Goal: Task Accomplishment & Management: Manage account settings

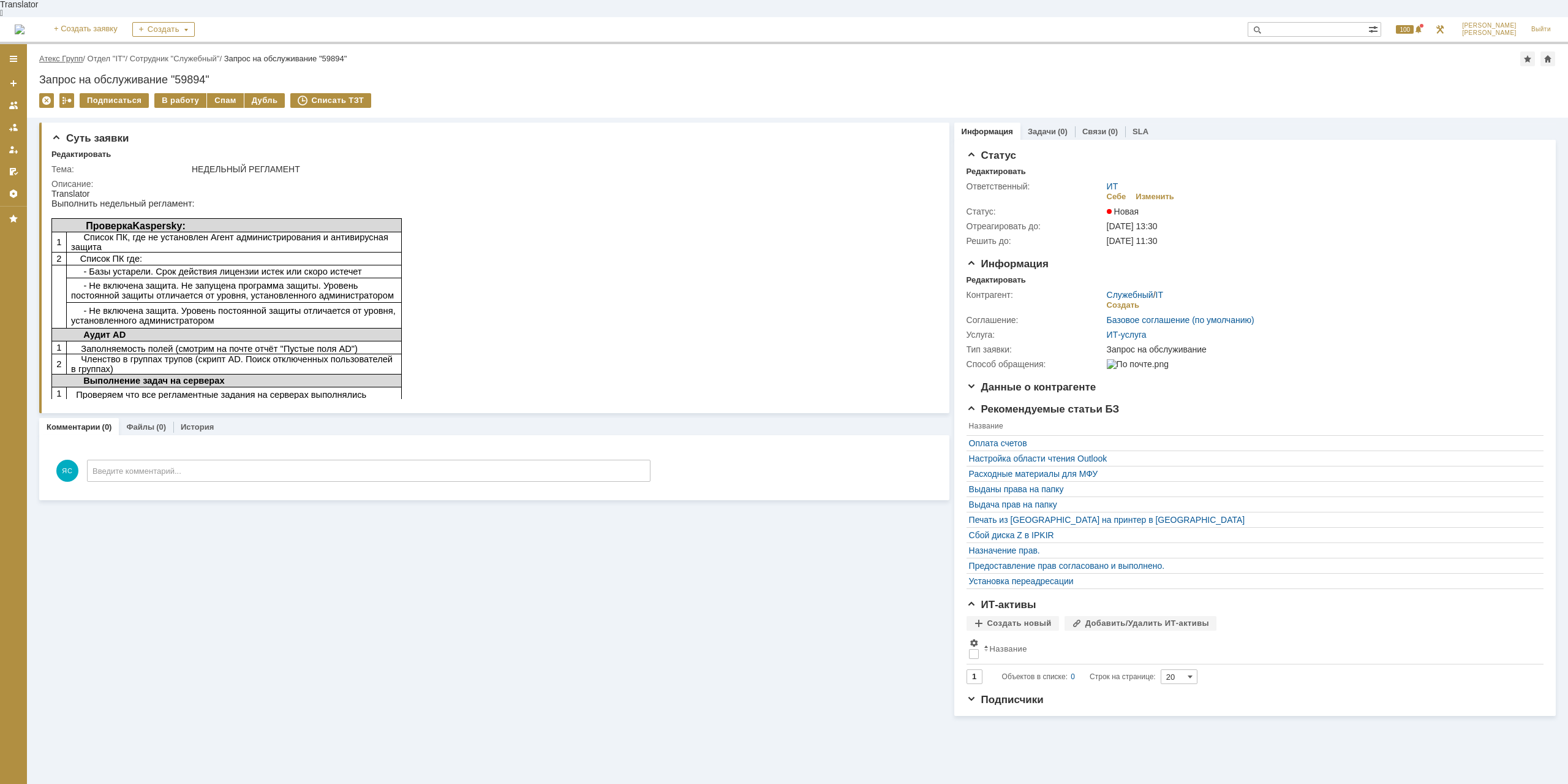
click at [65, 54] on link "Атекс Групп" at bounding box center [61, 59] width 43 height 9
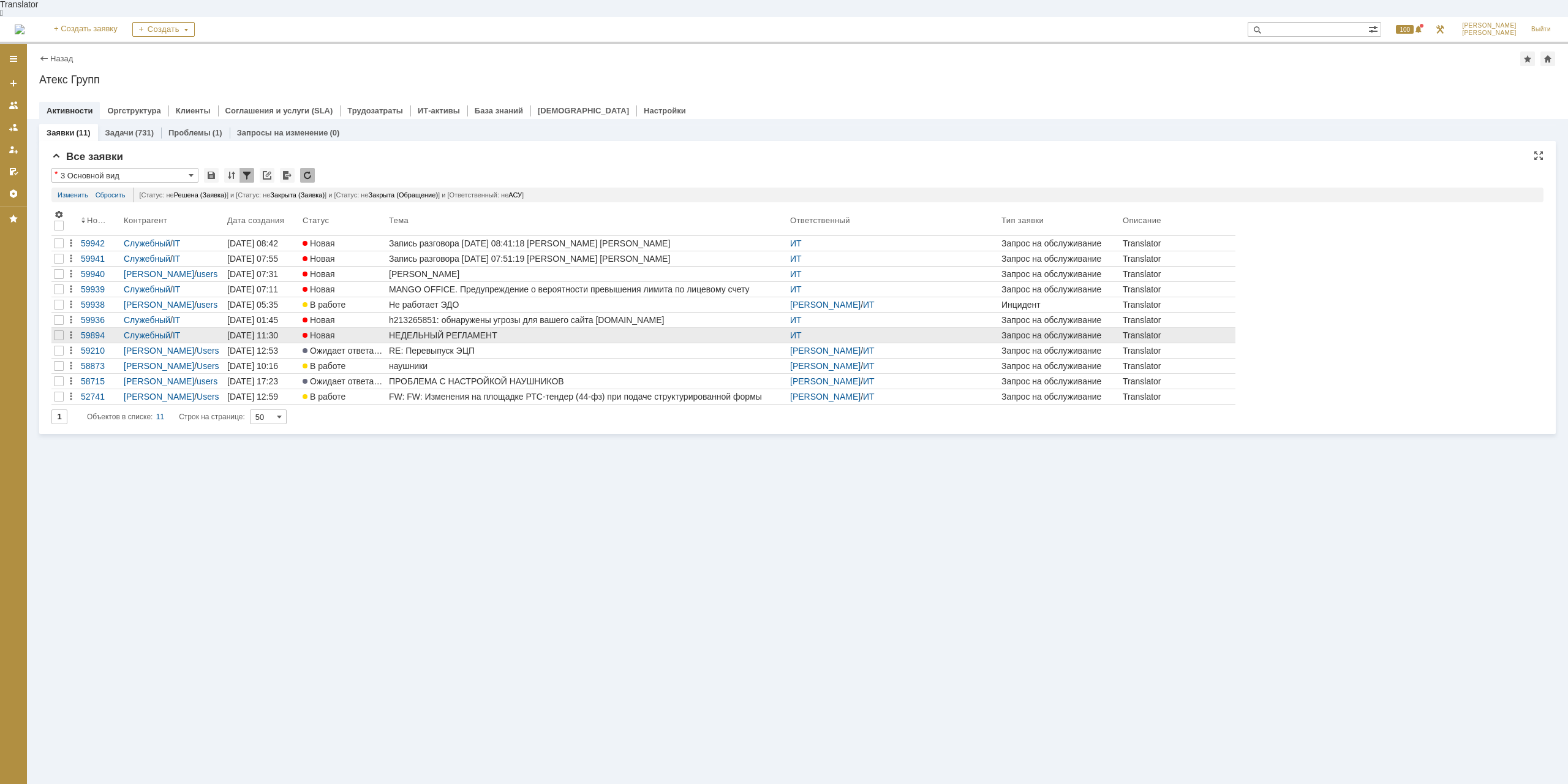
click at [460, 330] on div "НЕДЕЛЬНЫЙ РЕГЛАМЕНТ" at bounding box center [587, 335] width 396 height 10
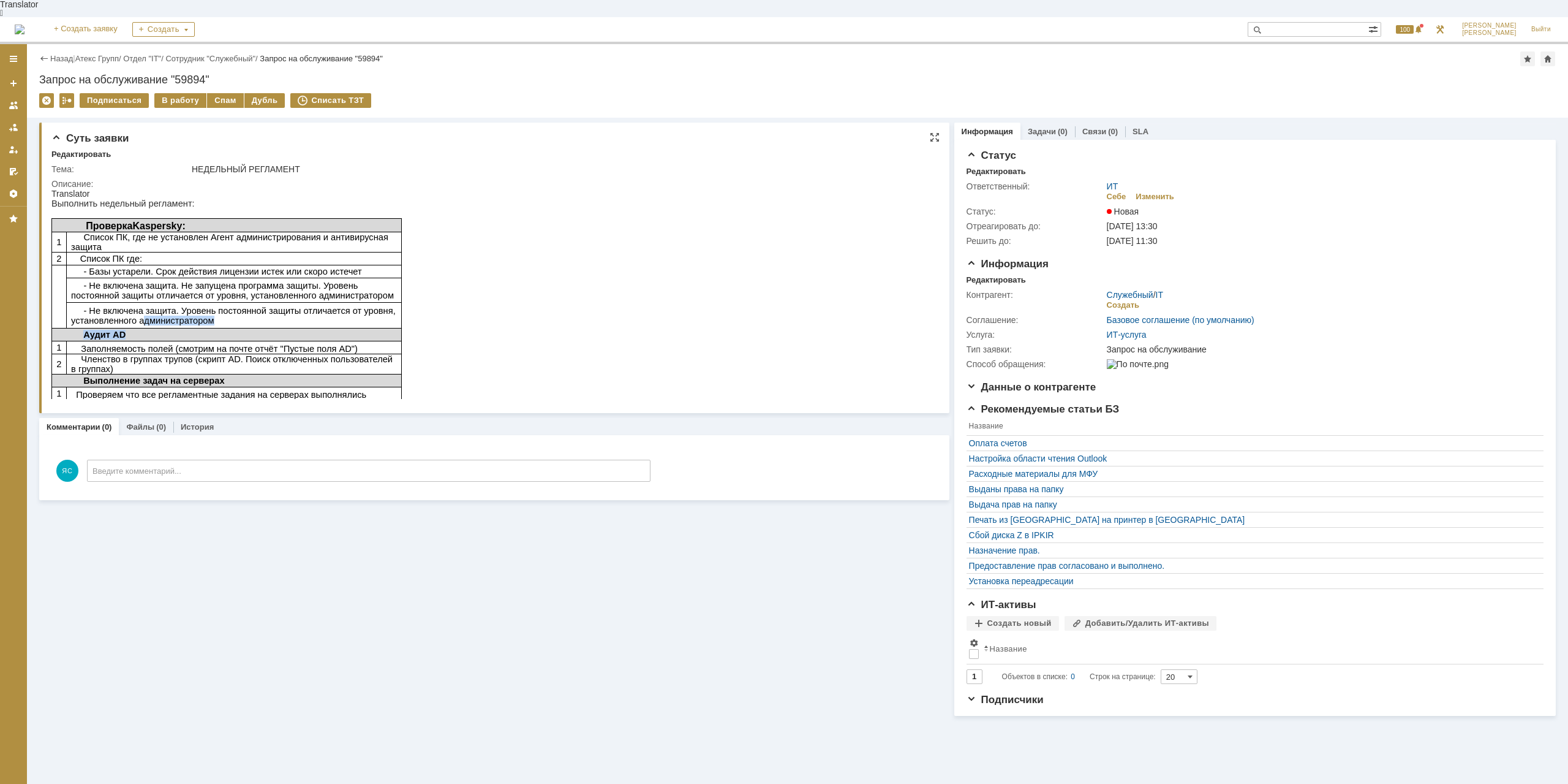
drag, startPoint x: 166, startPoint y: 307, endPoint x: 229, endPoint y: 315, distance: 63.5
click at [229, 315] on tbody "Проверка Kaspersky : 1 Список ПК, где не установлен Агент администрирования и а…" at bounding box center [226, 310] width 349 height 182
click at [286, 282] on span "- Не включена защита. Не запущена программа защиты. Уровень постоянной защиты о…" at bounding box center [232, 290] width 323 height 19
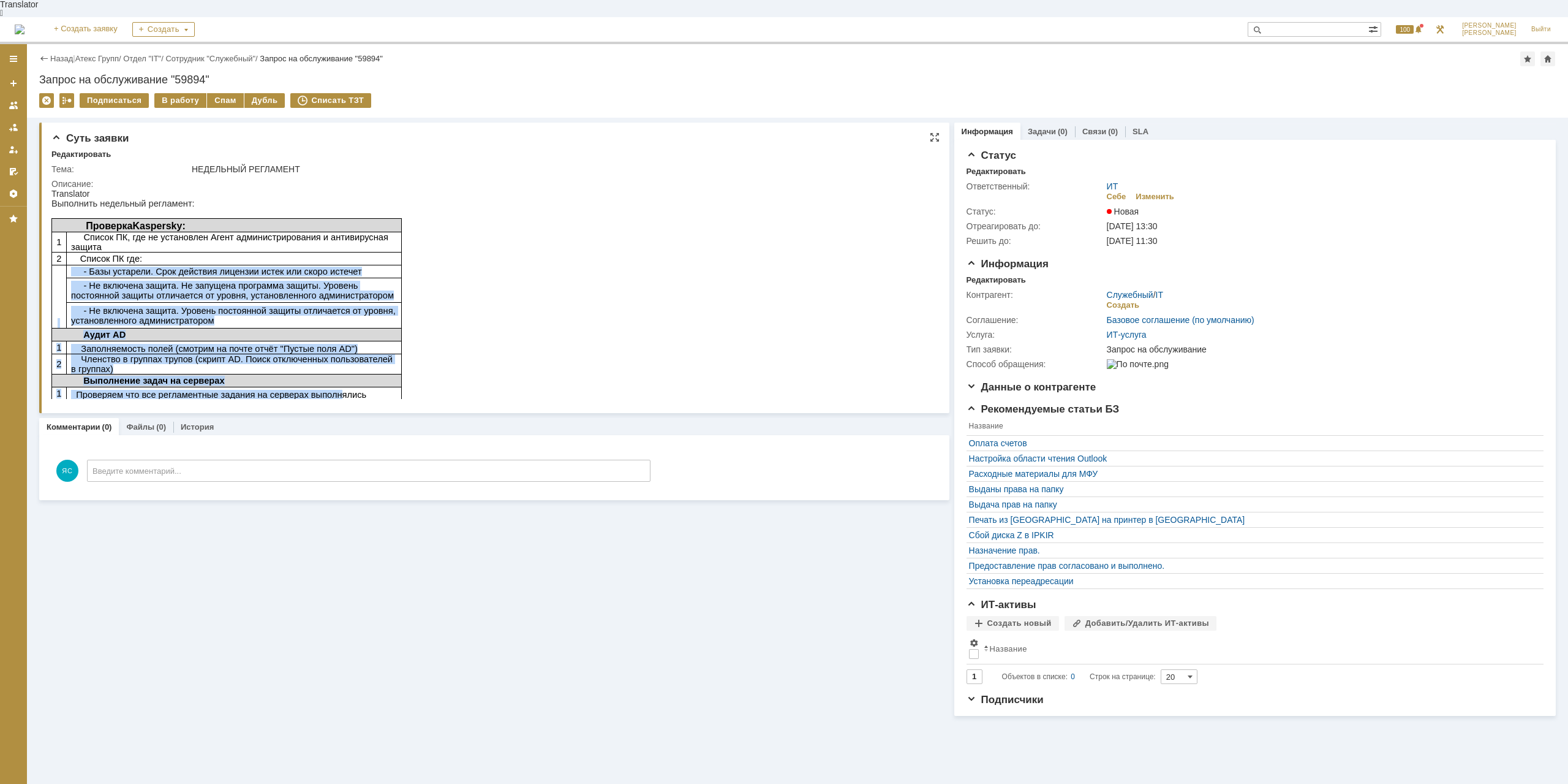
drag, startPoint x: 316, startPoint y: 385, endPoint x: 179, endPoint y: 250, distance: 192.3
click at [179, 250] on tbody "Проверка Kaspersky : 1 Список ПК, где не установлен Агент администрирования и а…" at bounding box center [226, 310] width 349 height 182
click at [226, 250] on tbody "Проверка Kaspersky : 1 Список ПК, где не установлен Агент администрирования и а…" at bounding box center [226, 310] width 349 height 182
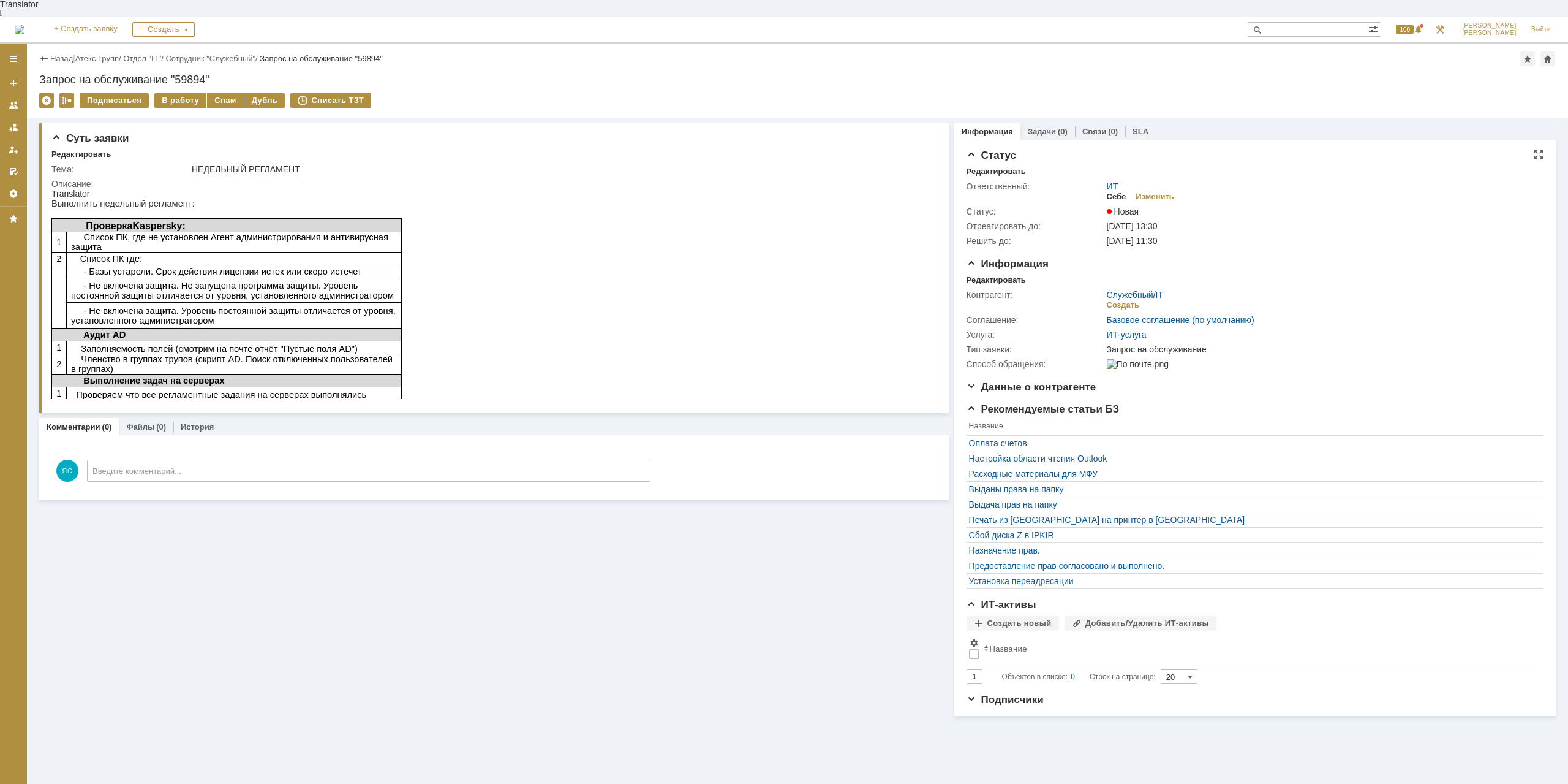
click at [1118, 192] on div "Себе" at bounding box center [1116, 196] width 19 height 10
click at [99, 52] on div "Назад | Атекс Групп / Отдел "IT" / Сотрудник "Служебный" / Запрос на обслуживан…" at bounding box center [797, 59] width 1516 height 15
click at [101, 54] on link "Атекс Групп" at bounding box center [97, 59] width 43 height 9
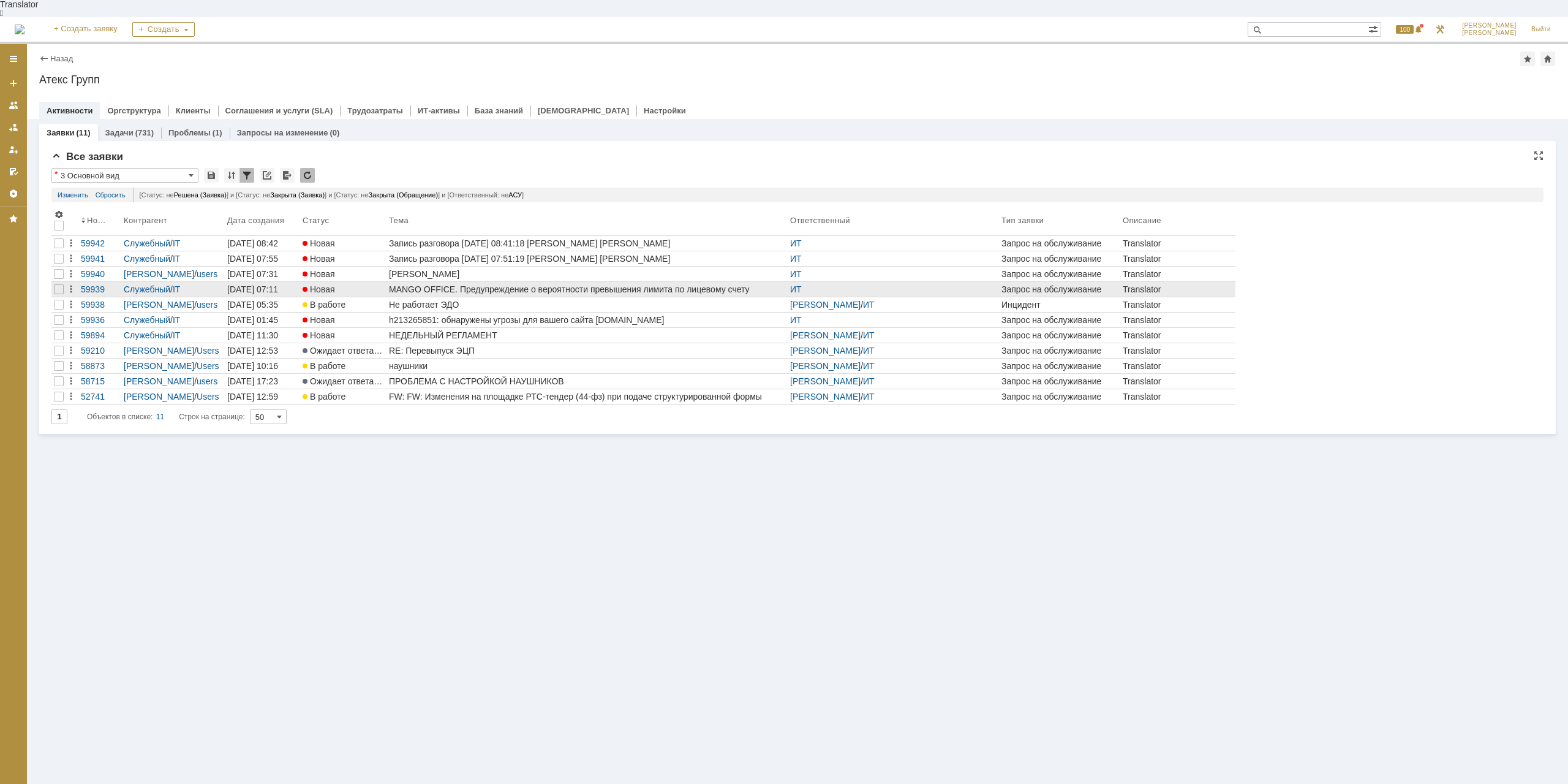
click at [687, 284] on div "MANGO OFFICE. Предупреждение о вероятности превышения лимита по лицевому счету …" at bounding box center [587, 289] width 396 height 10
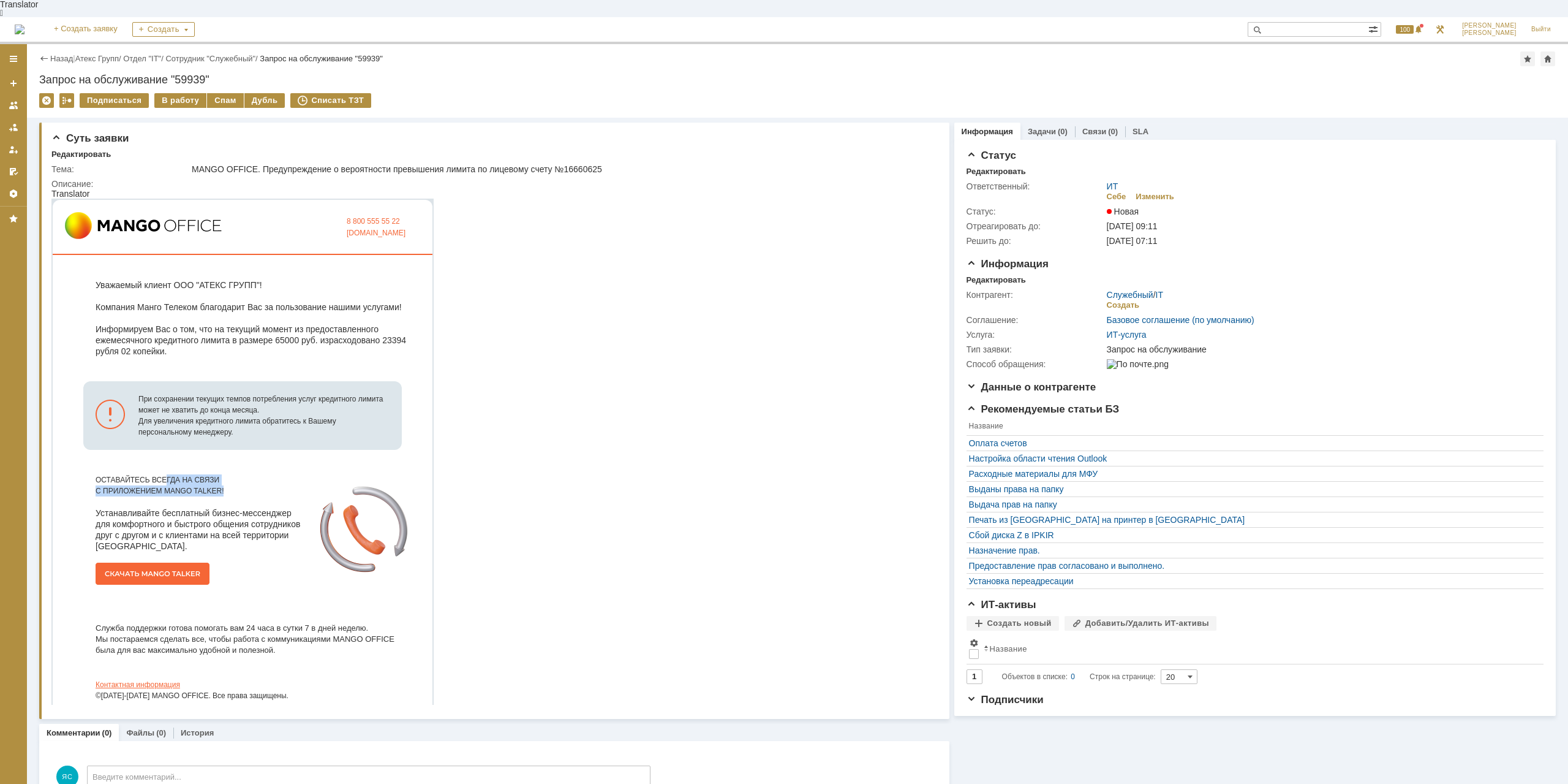
drag, startPoint x: 168, startPoint y: 463, endPoint x: 239, endPoint y: 481, distance: 73.2
click at [239, 481] on td "ОСТАВАЙТЕСЬ ВСЕГДА НА СВЯЗИ С ПРИЛОЖЕНИЕМ MANGO TALKER! Устанавливайте бесплатн…" at bounding box center [186, 531] width 267 height 137
click at [178, 482] on div "ОСТАВАЙТЕСЬ ВСЕГДА НА СВЯЗИ С ПРИЛОЖЕНИЕМ MANGO TALKER!" at bounding box center [201, 485] width 212 height 22
drag, startPoint x: 191, startPoint y: 328, endPoint x: 244, endPoint y: 328, distance: 53.0
click at [244, 328] on td "Уважаемый клиент ООО "АТЕКС ГРУПП"! Компания Манго Телеком благодарит Вас за по…" at bounding box center [242, 324] width 379 height 114
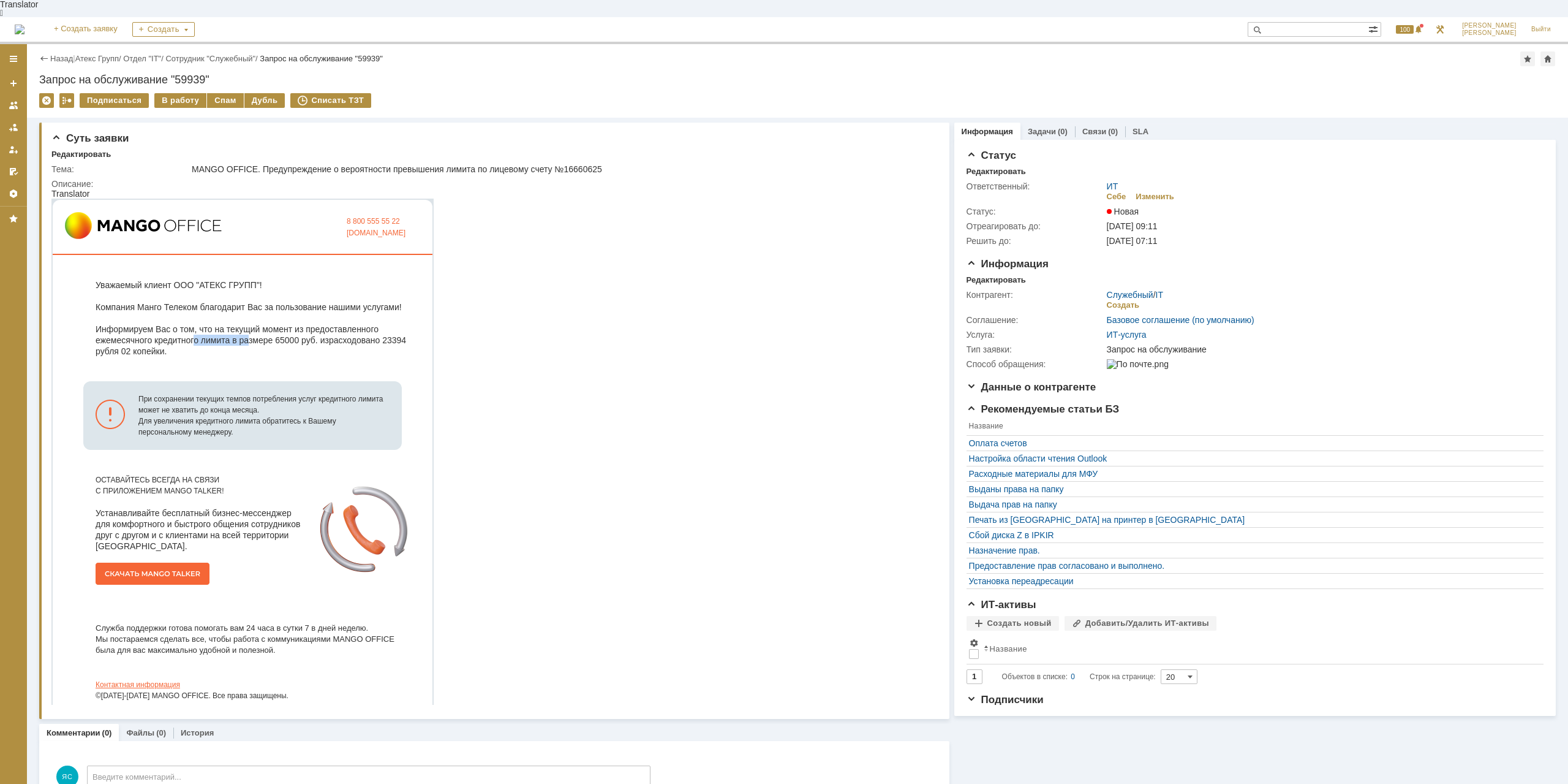
click at [244, 328] on td "Уважаемый клиент ООО "АТЕКС ГРУПП"! Компания Манго Телеком благодарит Вас за по…" at bounding box center [242, 324] width 379 height 114
click at [400, 331] on td "Уважаемый клиент ООО "АТЕКС ГРУПП"! Компания Манго Телеком благодарит Вас за по…" at bounding box center [242, 324] width 379 height 114
click at [403, 331] on td "Уважаемый клиент ООО "АТЕКС ГРУПП"! Компания Манго Телеком благодарит Вас за по…" at bounding box center [242, 324] width 379 height 114
click at [217, 93] on div "Спам" at bounding box center [226, 100] width 37 height 15
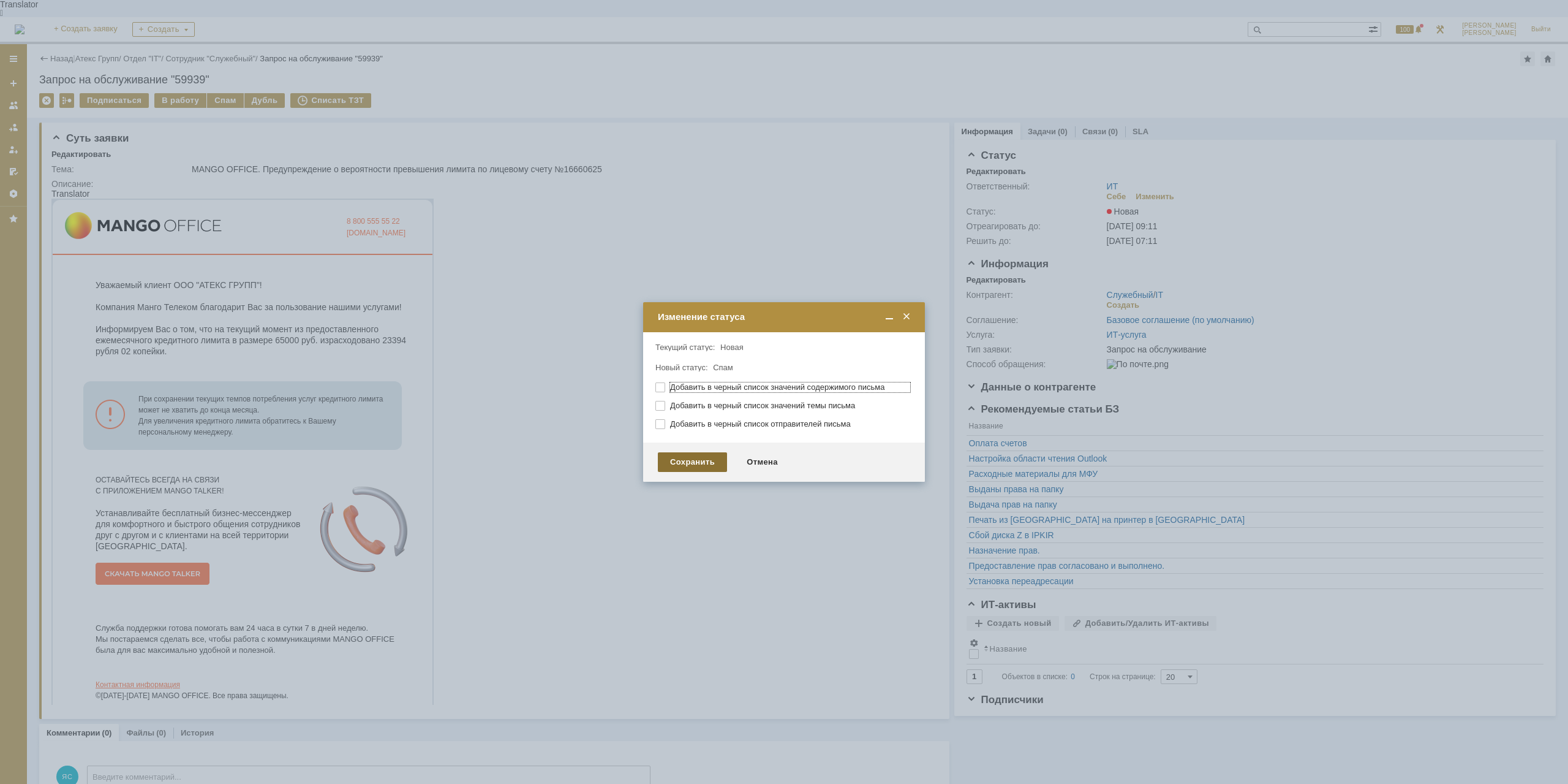
click at [684, 456] on div "Сохранить" at bounding box center [693, 461] width 69 height 19
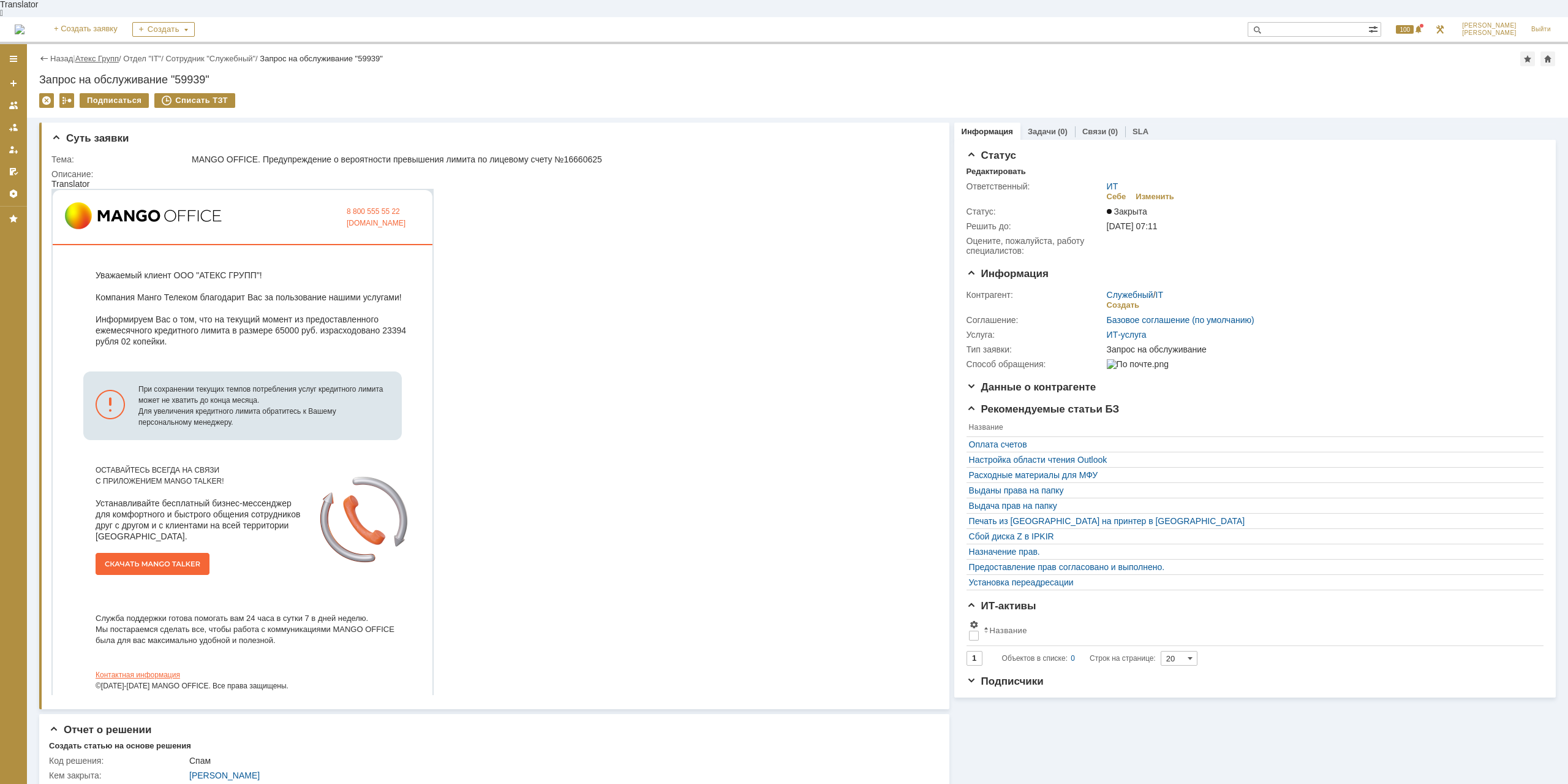
click at [112, 54] on link "Атекс Групп" at bounding box center [97, 59] width 43 height 9
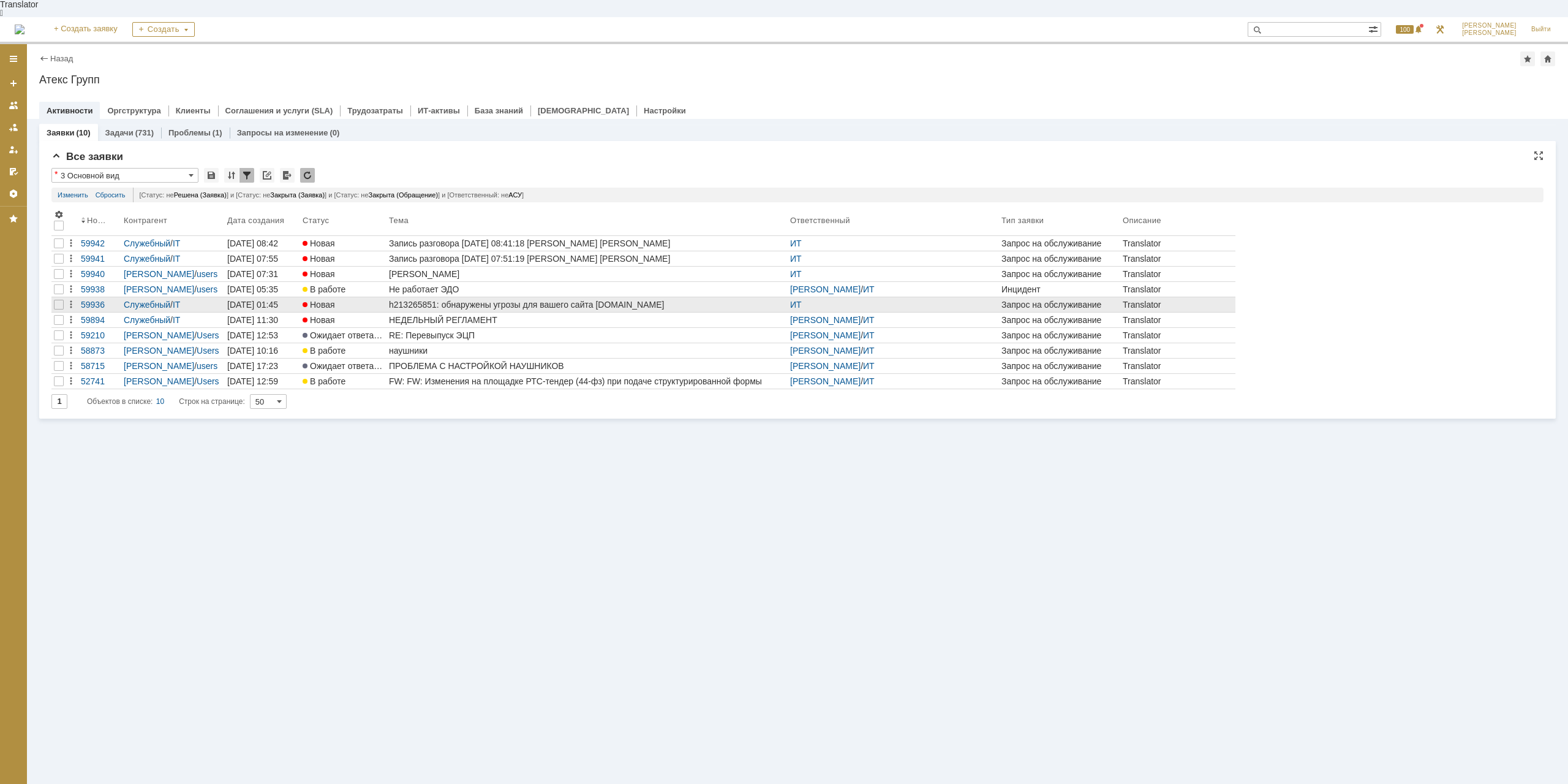
click at [500, 300] on div "h213265851: обнаружены угрозы для вашего сайта [DOMAIN_NAME]" at bounding box center [587, 304] width 396 height 10
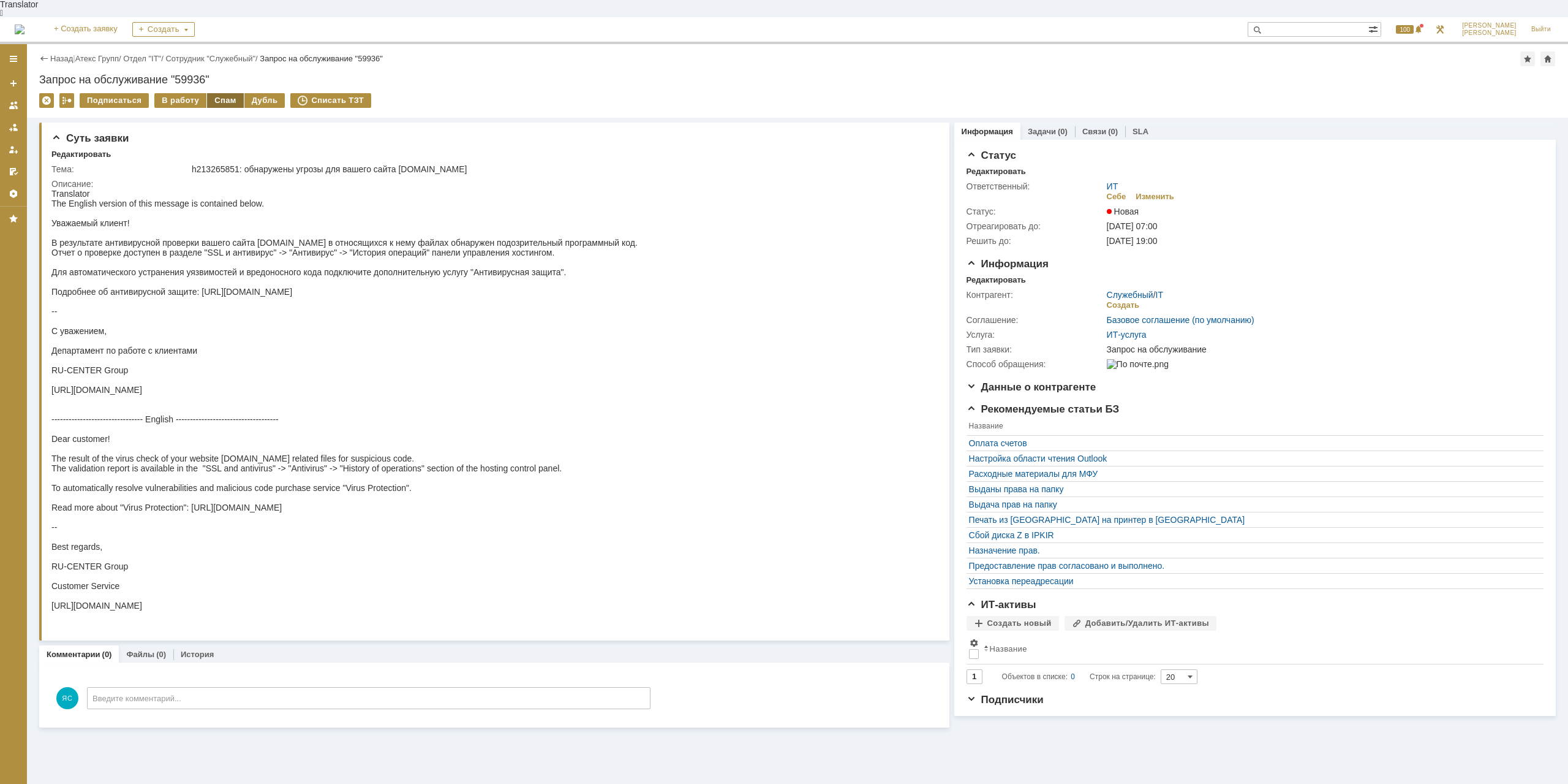
click at [220, 93] on div "Спам" at bounding box center [226, 100] width 37 height 15
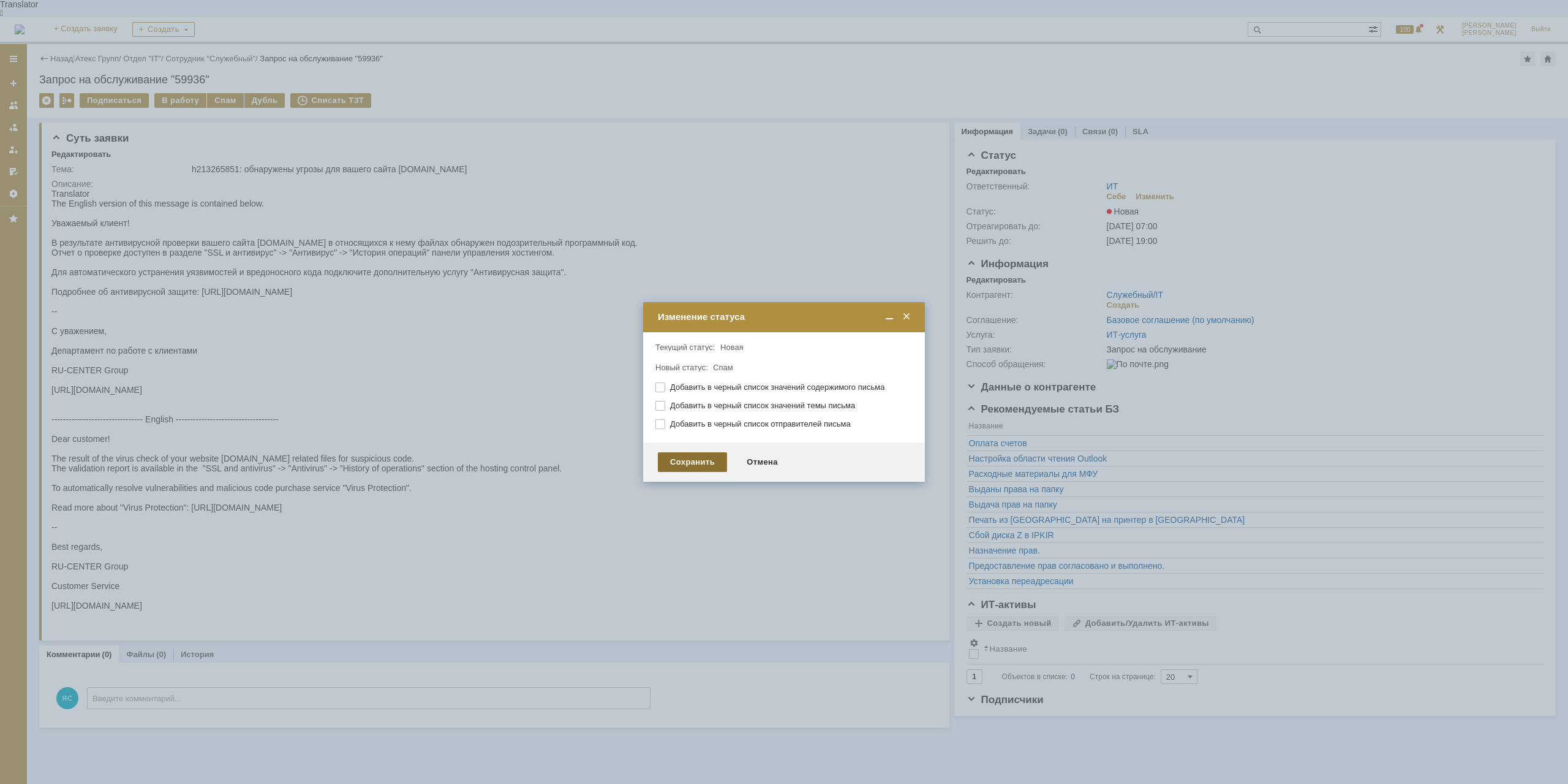
click at [673, 459] on div "Сохранить" at bounding box center [693, 461] width 69 height 19
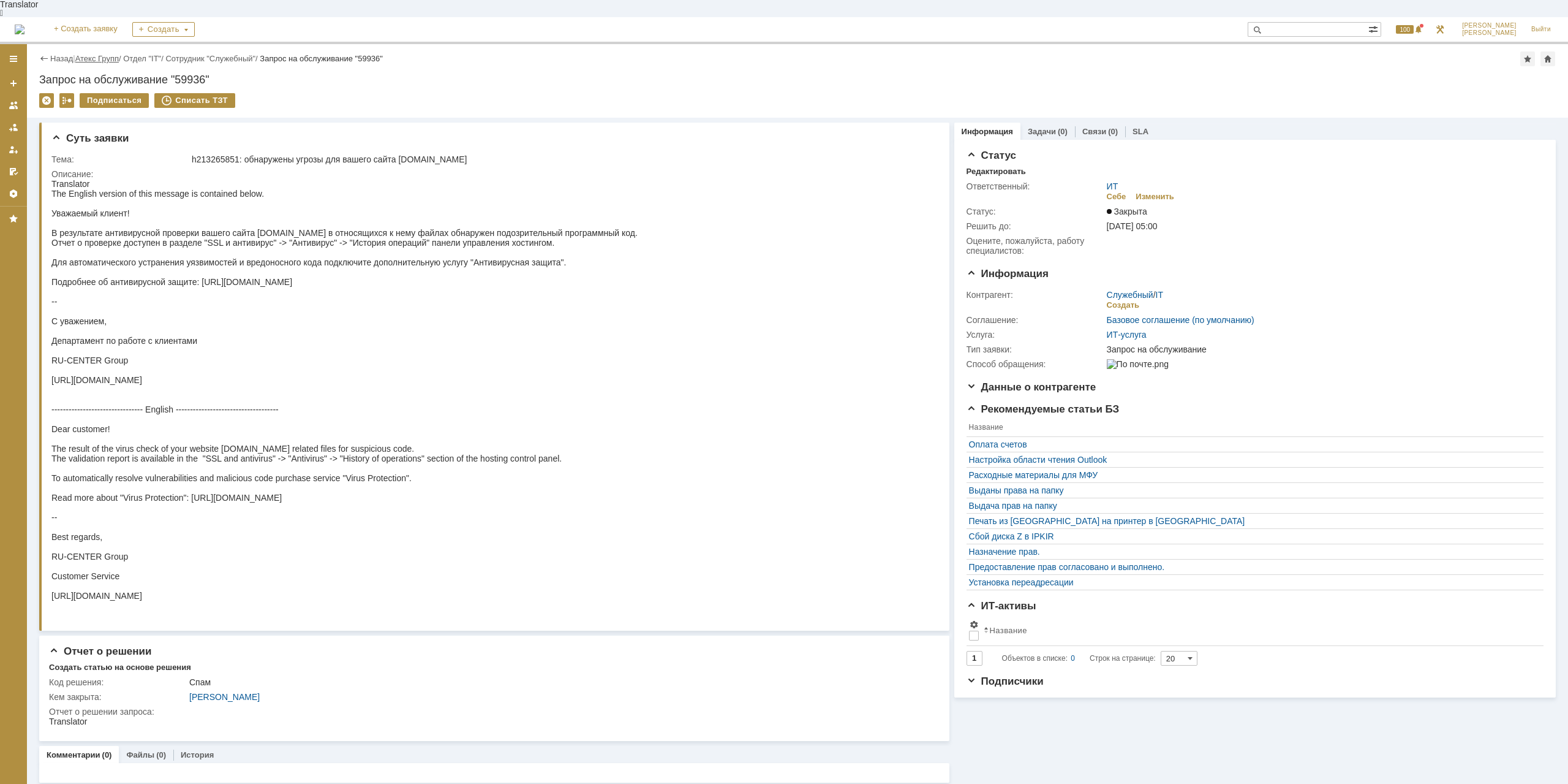
click at [105, 54] on link "Атекс Групп" at bounding box center [97, 59] width 43 height 9
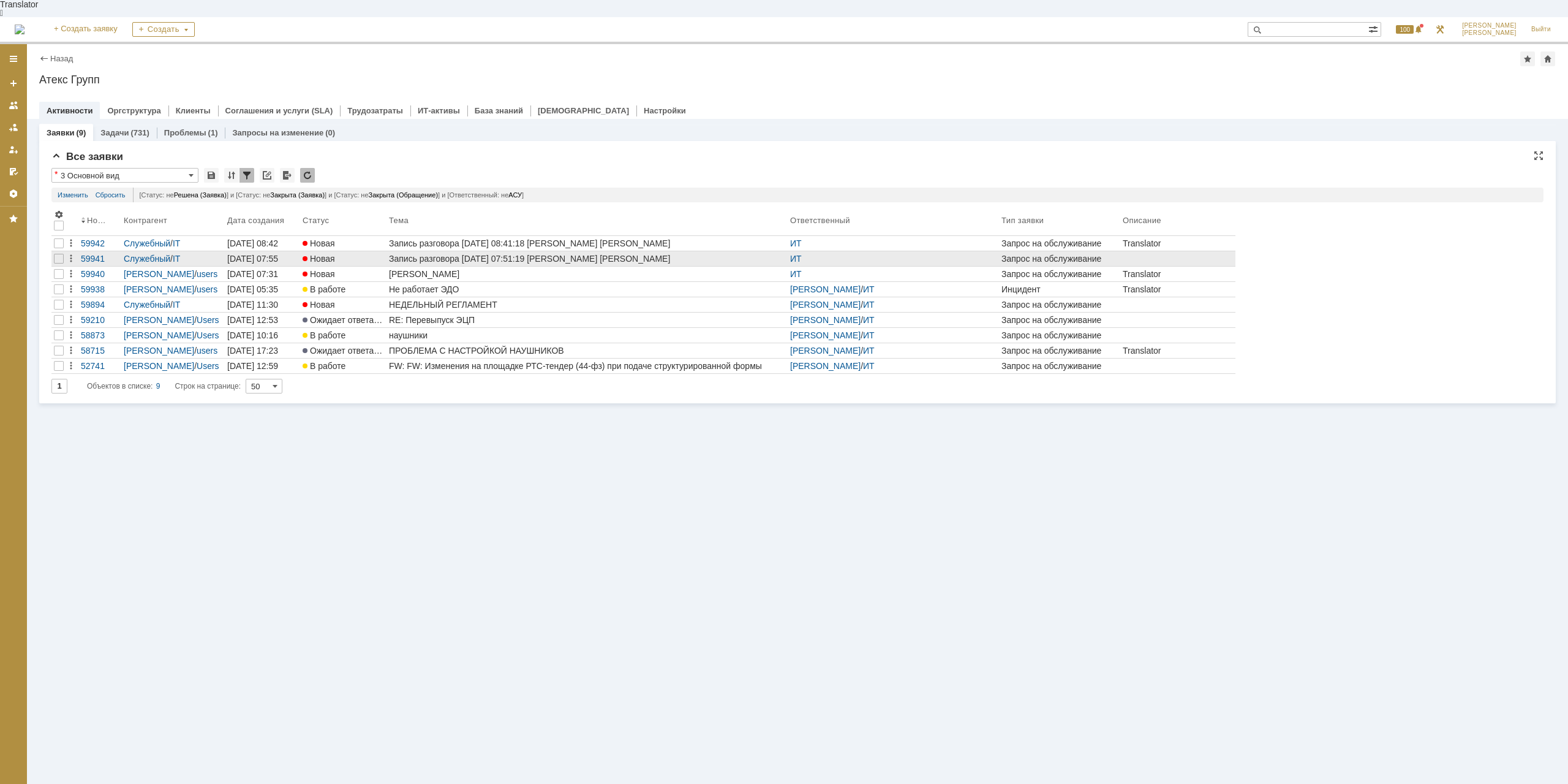
click at [65, 251] on div at bounding box center [59, 258] width 15 height 15
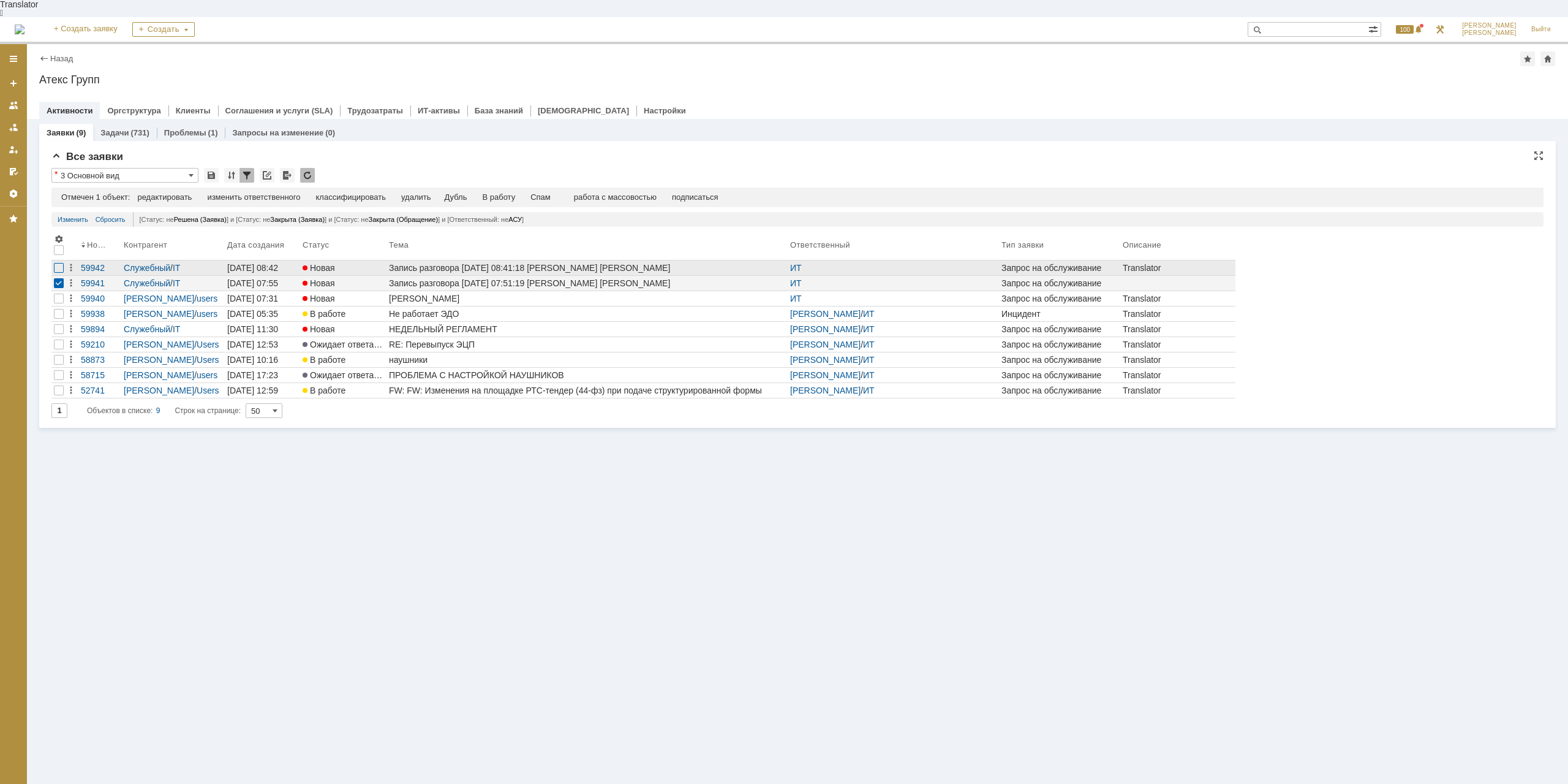
click at [57, 263] on div at bounding box center [59, 267] width 10 height 10
click at [518, 193] on div "Спам" at bounding box center [515, 197] width 20 height 10
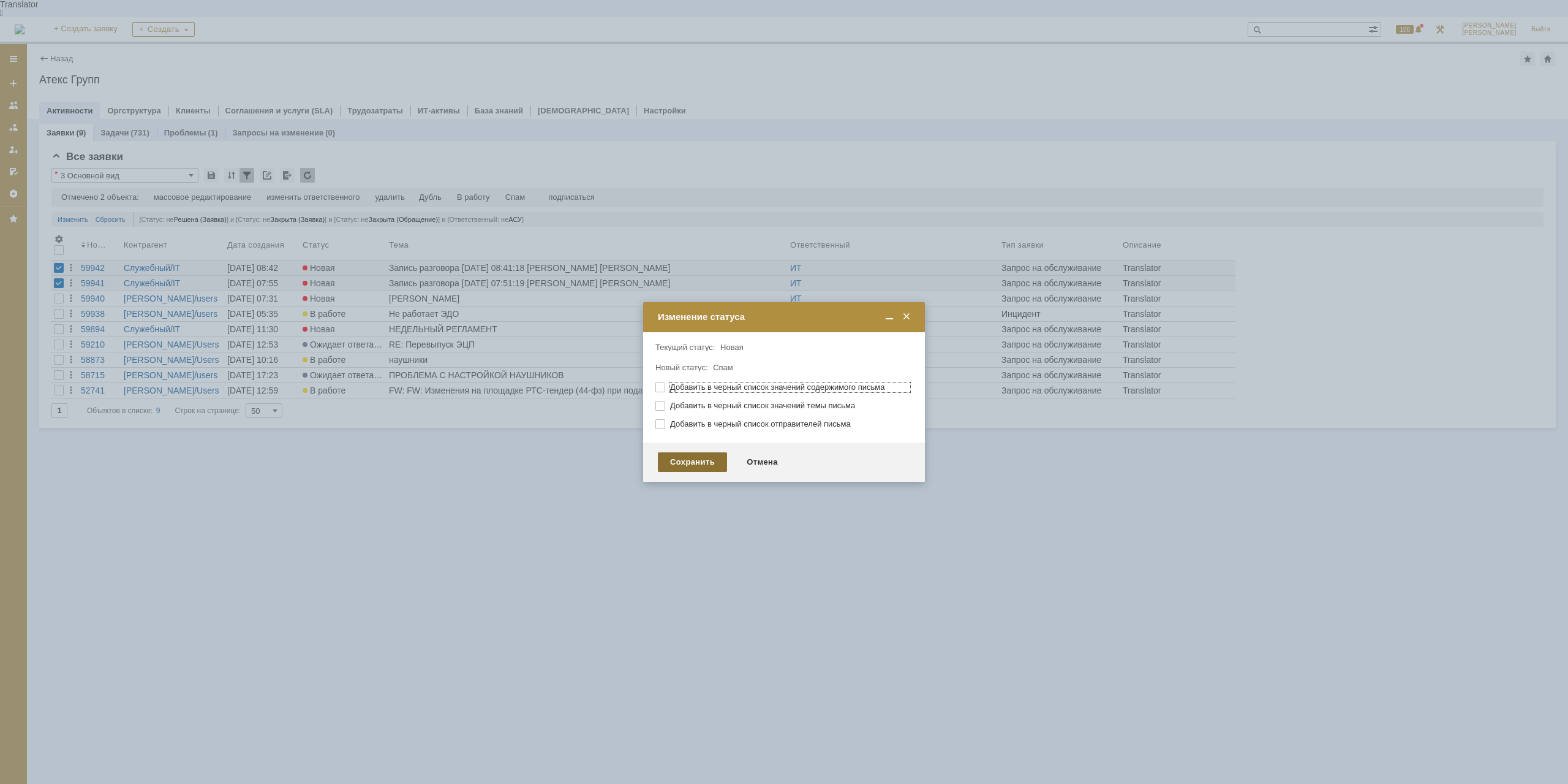
click at [700, 455] on div "Сохранить" at bounding box center [693, 461] width 69 height 19
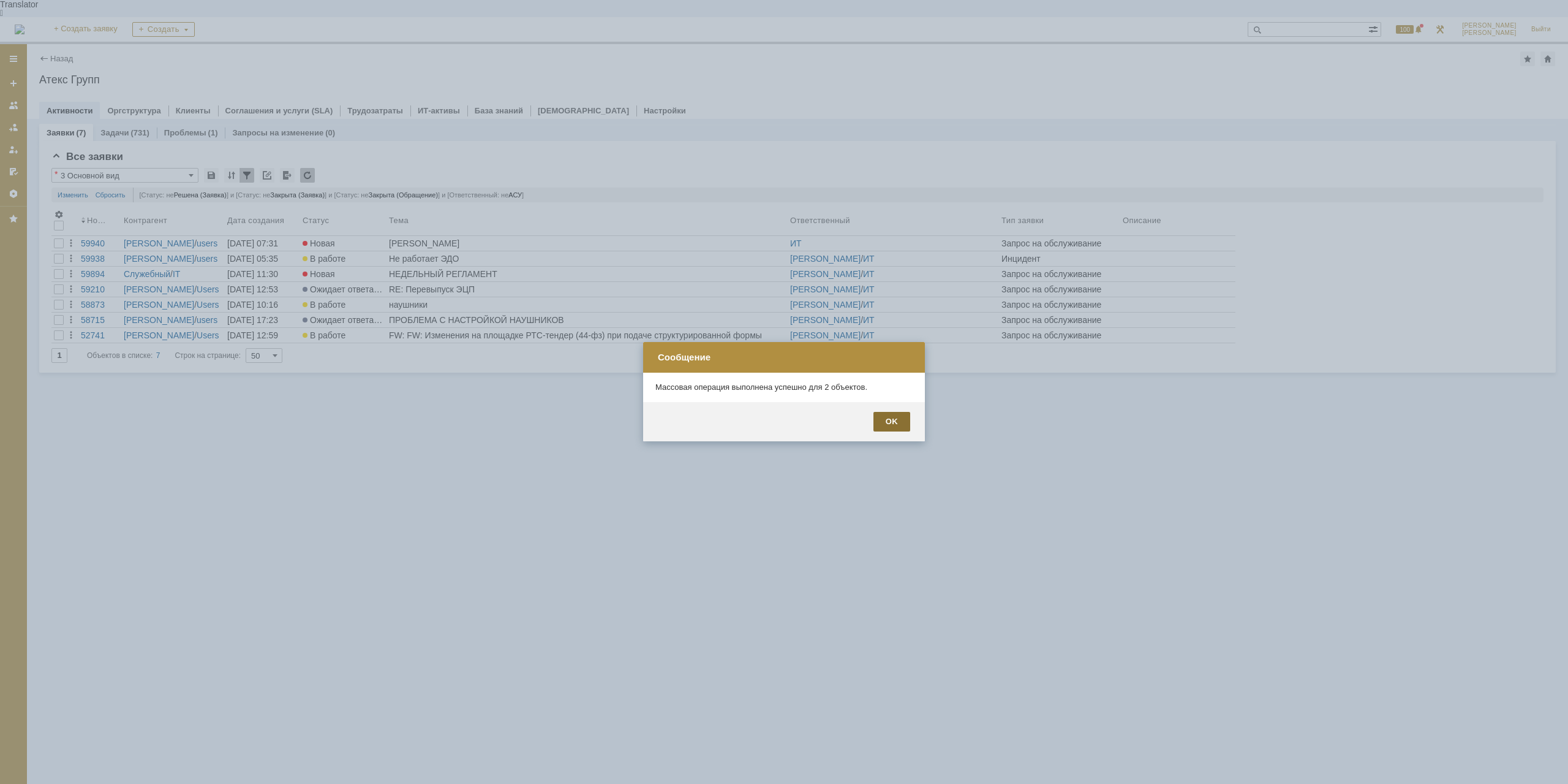
click at [906, 415] on div "OK" at bounding box center [892, 421] width 37 height 19
